Goal: Find specific page/section

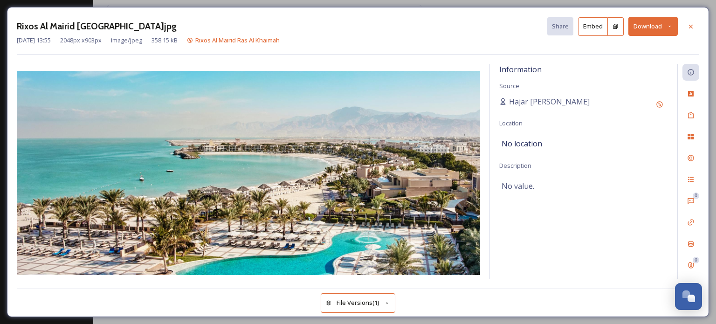
click at [434, 191] on img at bounding box center [248, 173] width 463 height 204
click at [686, 30] on div at bounding box center [690, 26] width 17 height 17
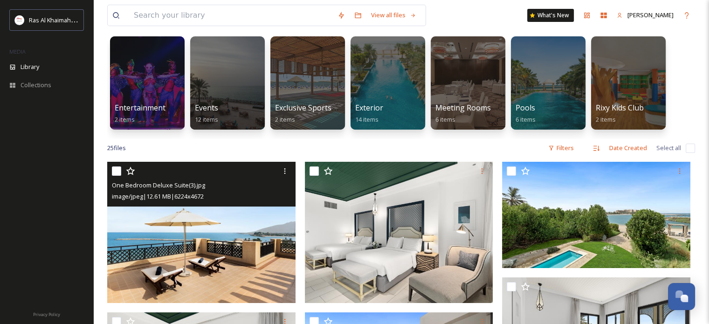
scroll to position [8, 0]
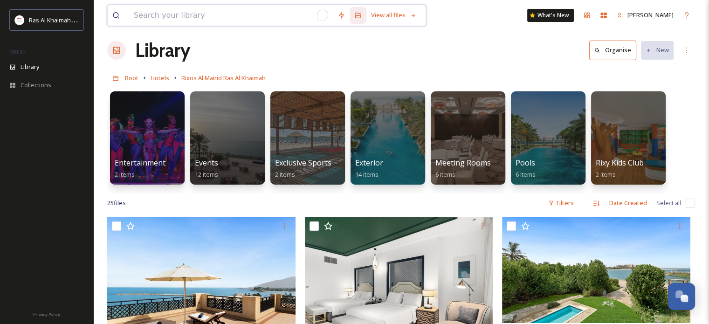
click at [211, 13] on input "To enrich screen reader interactions, please activate Accessibility in Grammarl…" at bounding box center [231, 15] width 204 height 21
paste input "The Ritz Carlton"
type input "The Ritz Carlton"
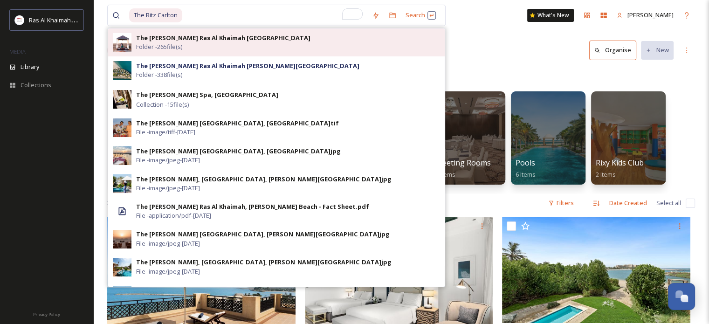
click at [192, 35] on strong "The [PERSON_NAME] Ras Al Khaimah [GEOGRAPHIC_DATA]" at bounding box center [223, 38] width 174 height 8
